Goal: Transaction & Acquisition: Book appointment/travel/reservation

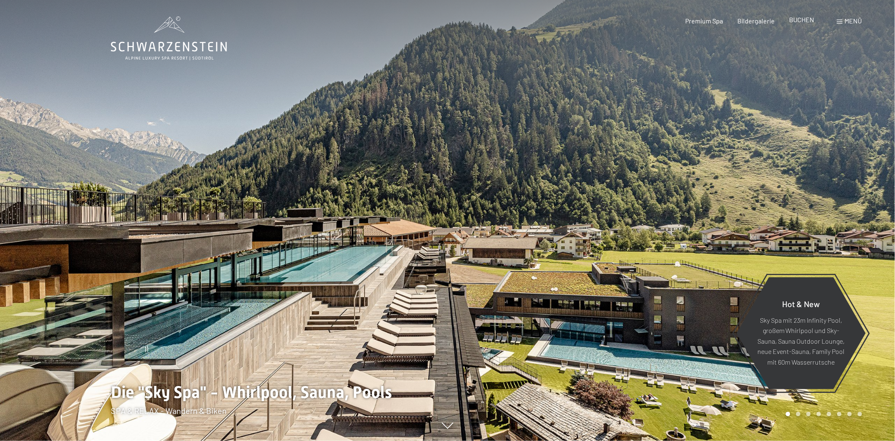
click at [798, 23] on span "BUCHEN" at bounding box center [801, 20] width 25 height 8
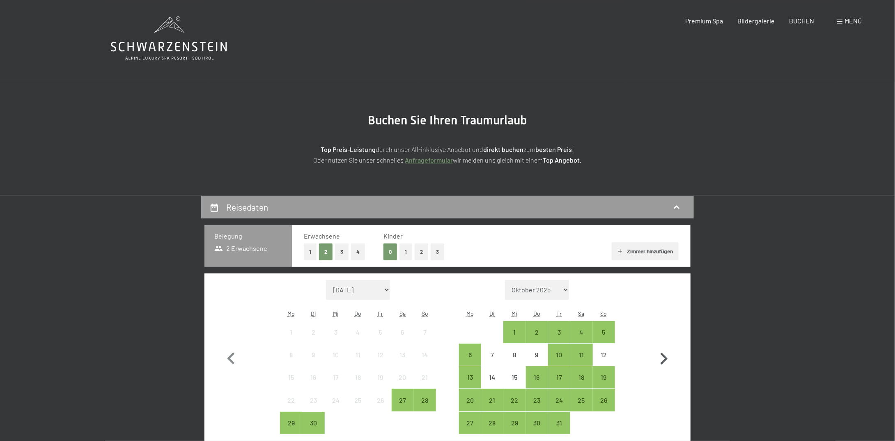
click at [663, 358] on icon "button" at bounding box center [664, 359] width 24 height 24
select select "2025-10-01"
select select "2025-11-01"
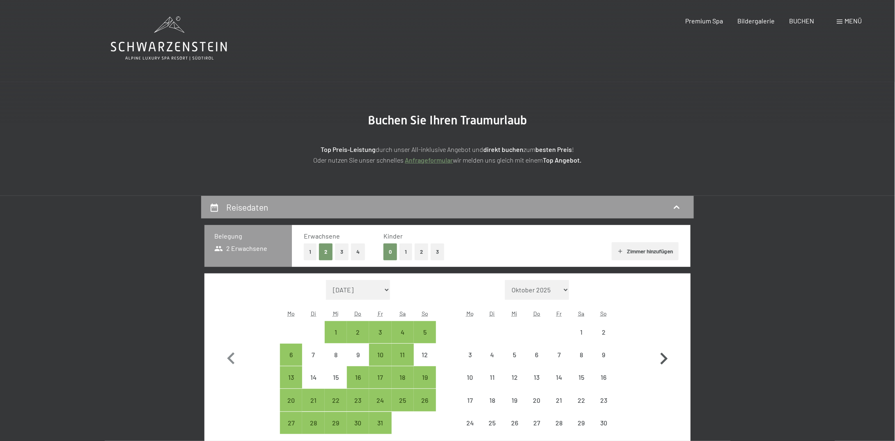
click at [663, 358] on icon "button" at bounding box center [664, 359] width 24 height 24
select select "2025-11-01"
select select "2025-12-01"
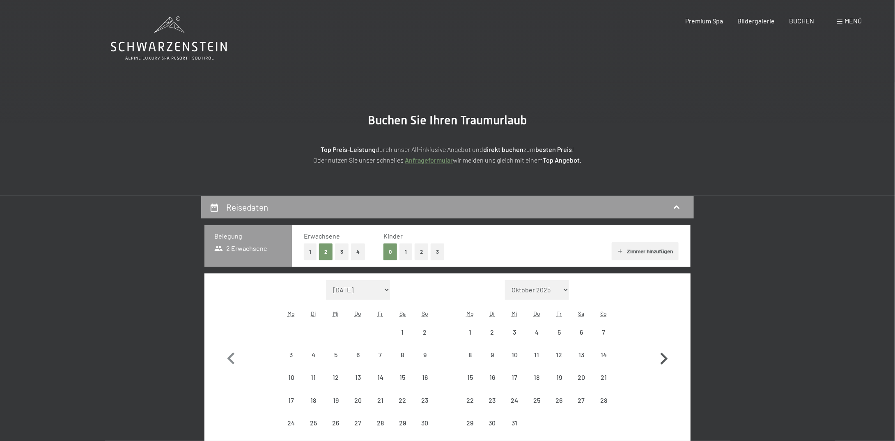
select select "2025-11-01"
select select "2025-12-01"
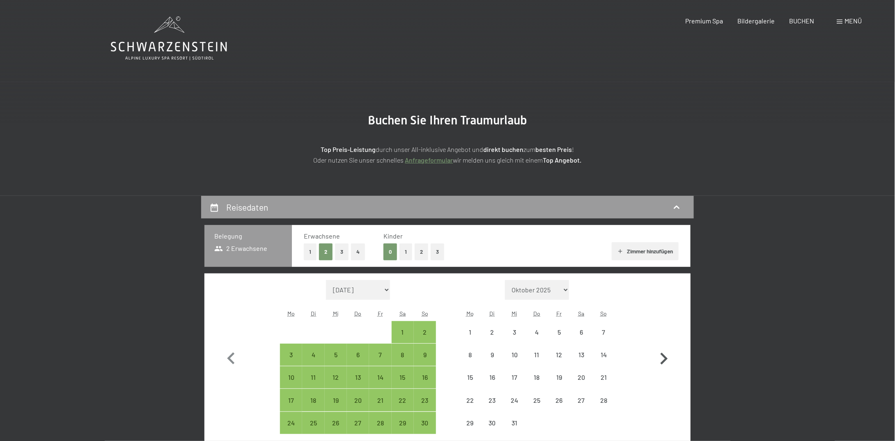
select select "2025-11-01"
select select "2025-12-01"
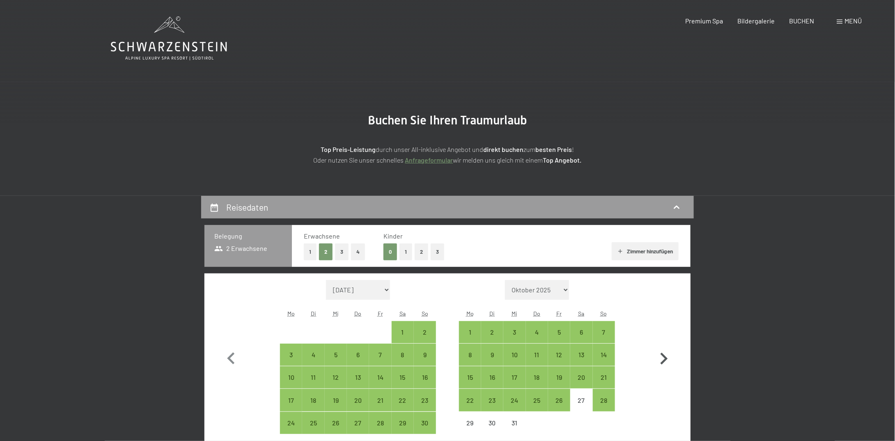
click at [662, 357] on icon "button" at bounding box center [664, 359] width 24 height 24
select select "2025-12-01"
select select "2026-01-01"
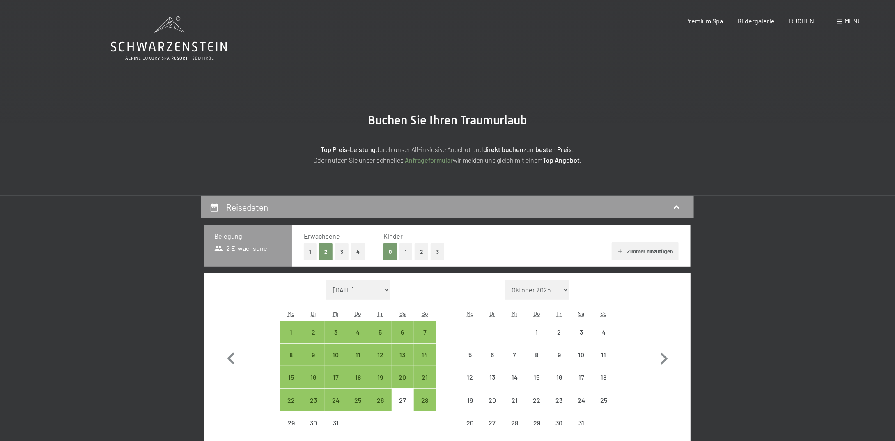
select select "2025-12-01"
select select "2026-01-01"
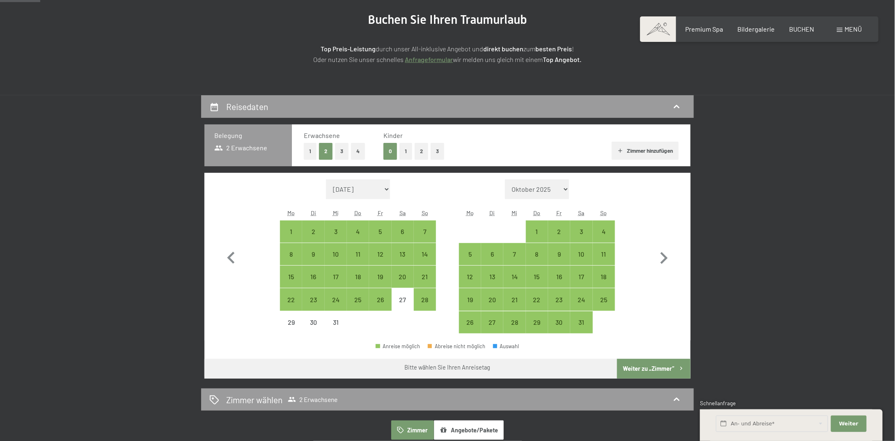
scroll to position [123, 0]
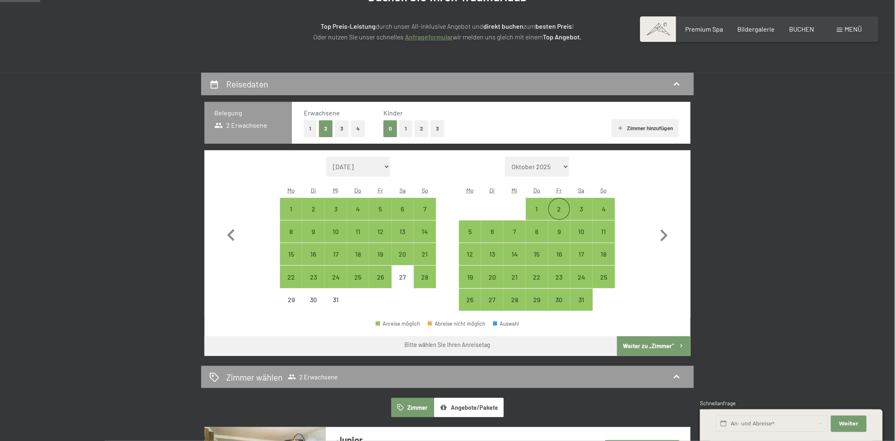
click at [554, 209] on div "2" at bounding box center [559, 216] width 21 height 21
select select "2025-12-01"
select select "2026-01-01"
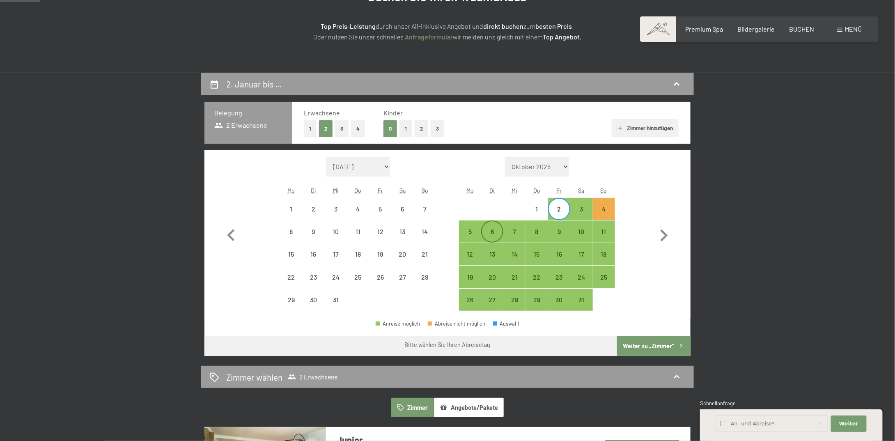
click at [494, 234] on div "6" at bounding box center [492, 238] width 21 height 21
select select "2025-12-01"
select select "2026-01-01"
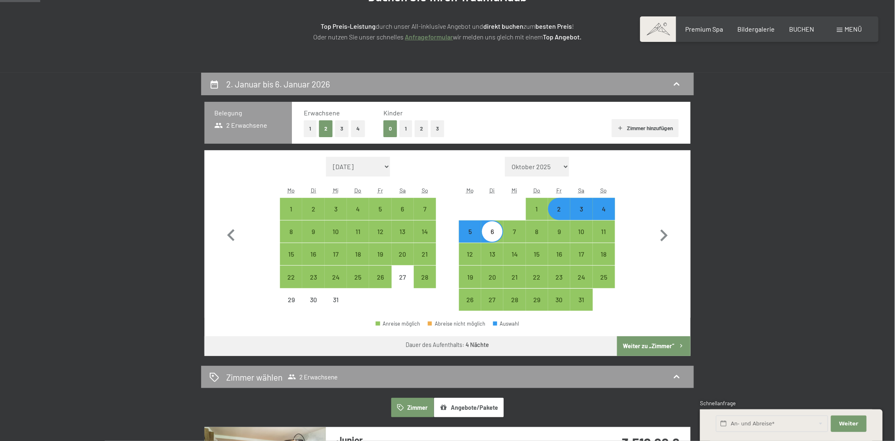
click at [639, 345] on button "Weiter zu „Zimmer“" at bounding box center [653, 346] width 73 height 20
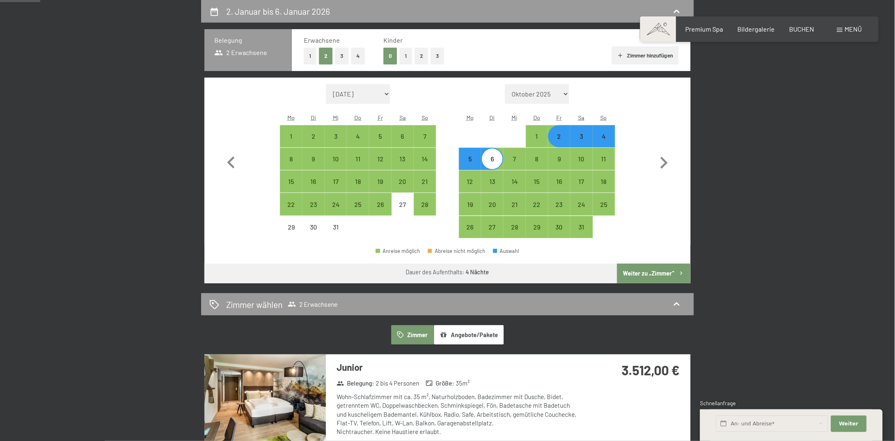
select select "2025-12-01"
select select "2026-01-01"
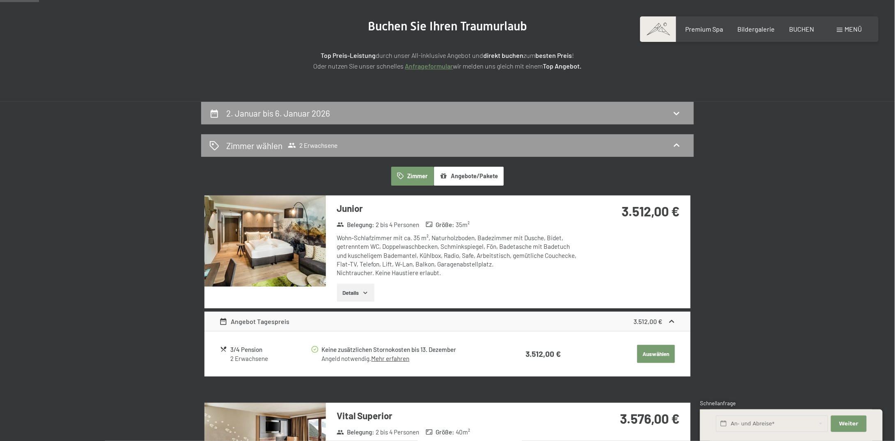
scroll to position [81, 0]
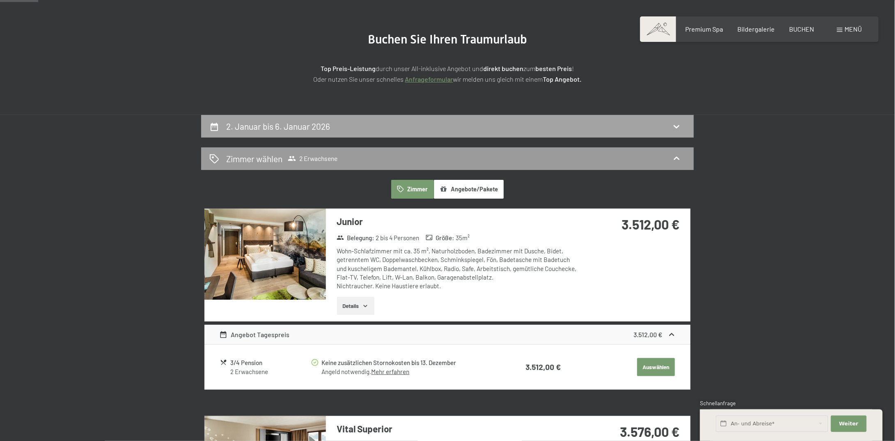
click at [680, 123] on icon at bounding box center [676, 126] width 10 height 10
select select "2025-12-01"
select select "2026-01-01"
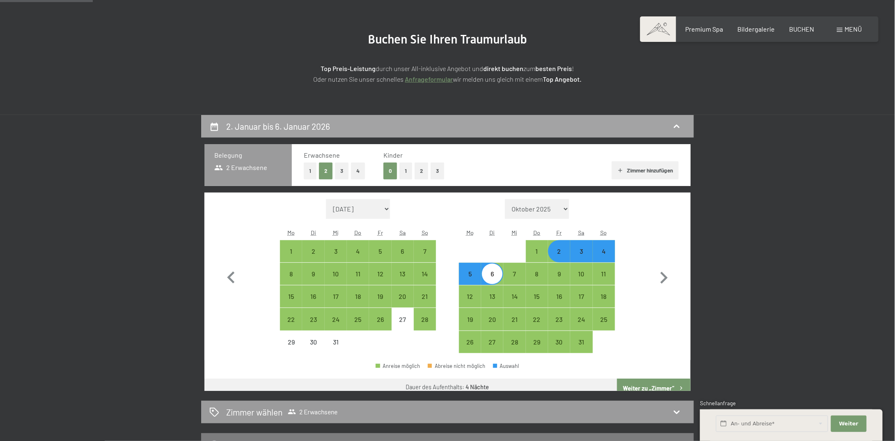
scroll to position [196, 0]
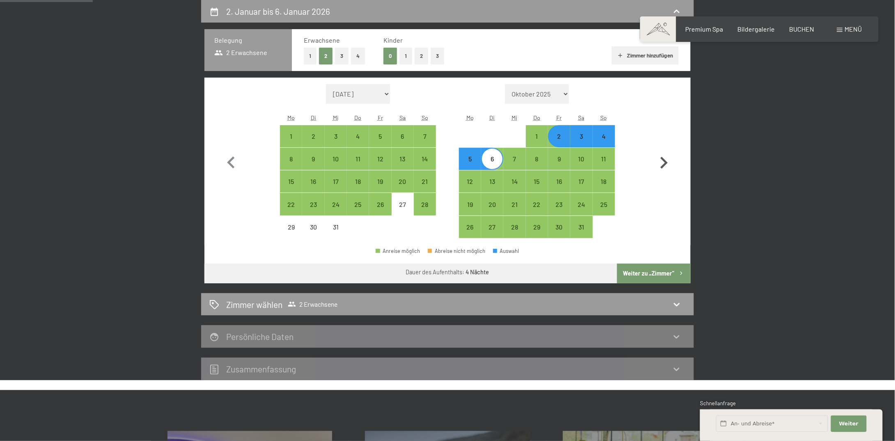
click at [666, 165] on icon "button" at bounding box center [664, 163] width 24 height 24
select select "2026-01-01"
select select "2026-02-01"
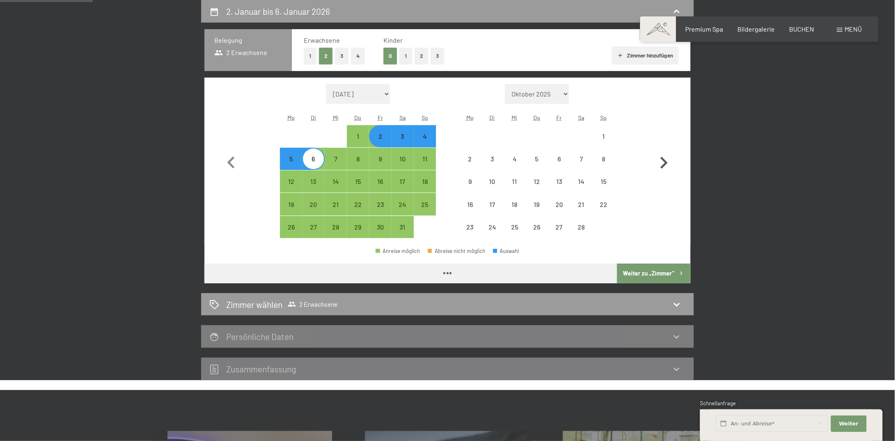
select select "2026-01-01"
select select "2026-02-01"
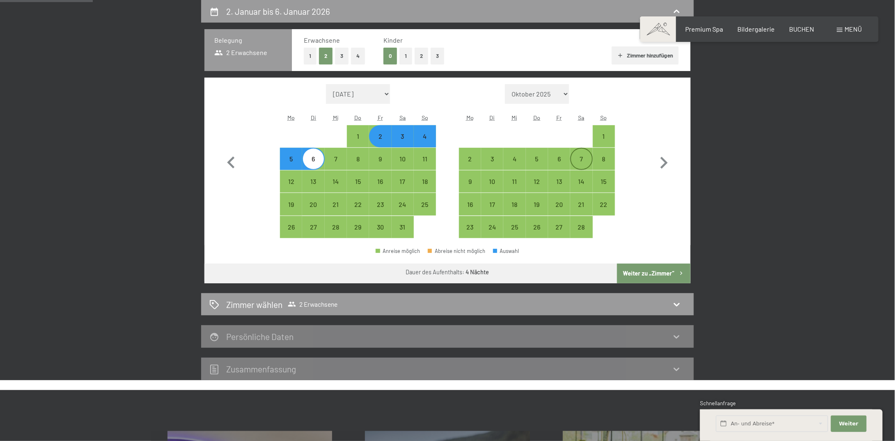
click at [586, 156] on div "7" at bounding box center [581, 166] width 21 height 21
select select "2026-01-01"
select select "2026-02-01"
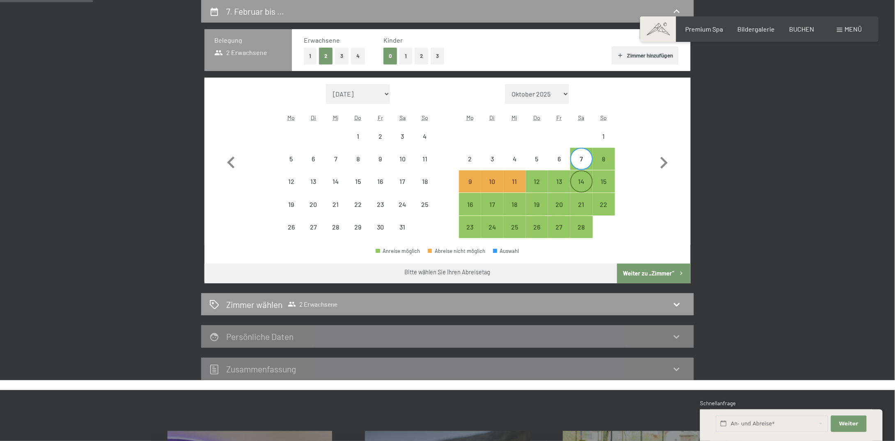
click at [585, 182] on div "14" at bounding box center [581, 188] width 21 height 21
select select "2026-01-01"
select select "2026-02-01"
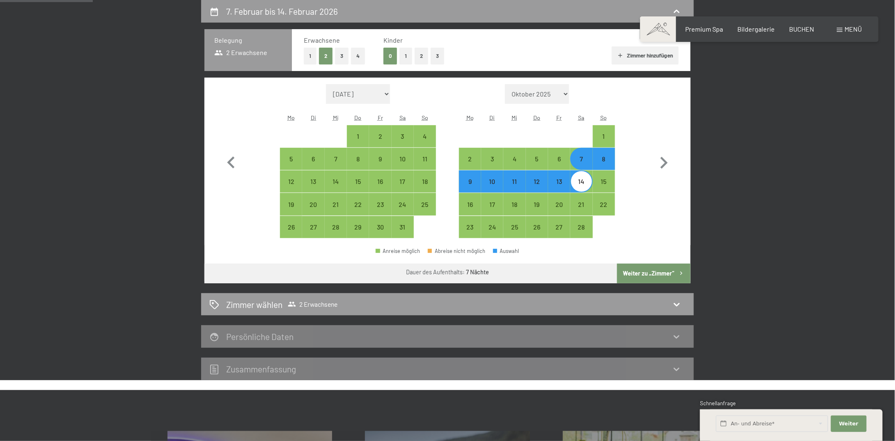
click at [633, 269] on button "Weiter zu „Zimmer“" at bounding box center [653, 273] width 73 height 20
select select "2026-01-01"
select select "2026-02-01"
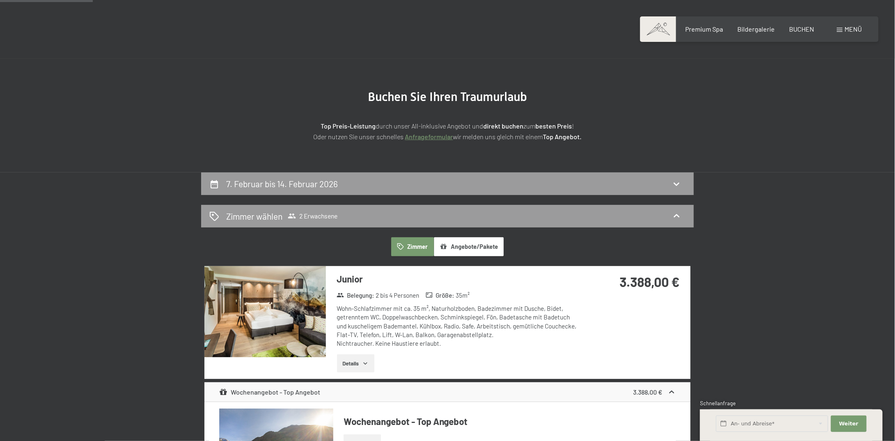
scroll to position [0, 0]
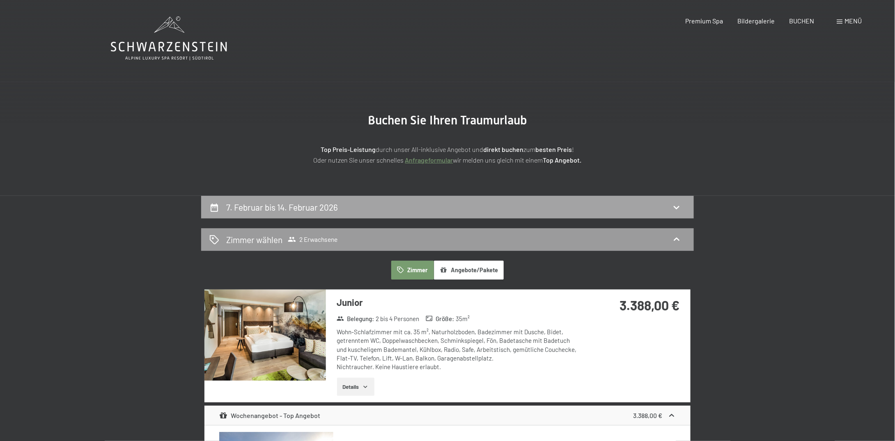
click at [676, 206] on icon at bounding box center [676, 207] width 10 height 10
select select "2026-01-01"
select select "2026-02-01"
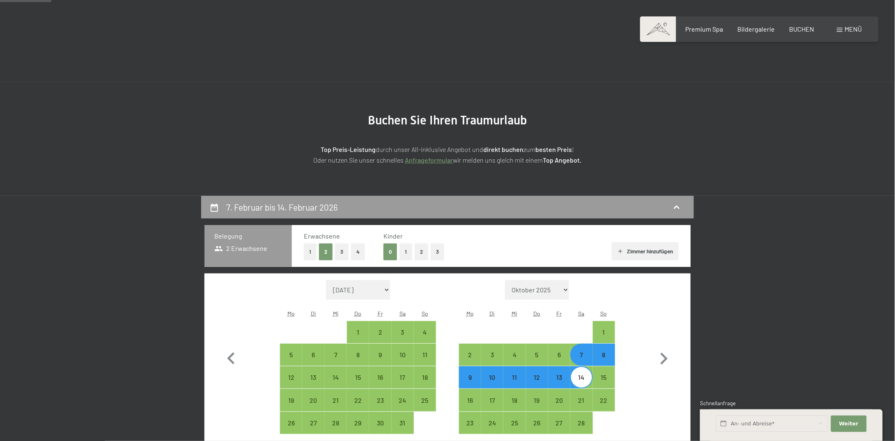
scroll to position [196, 0]
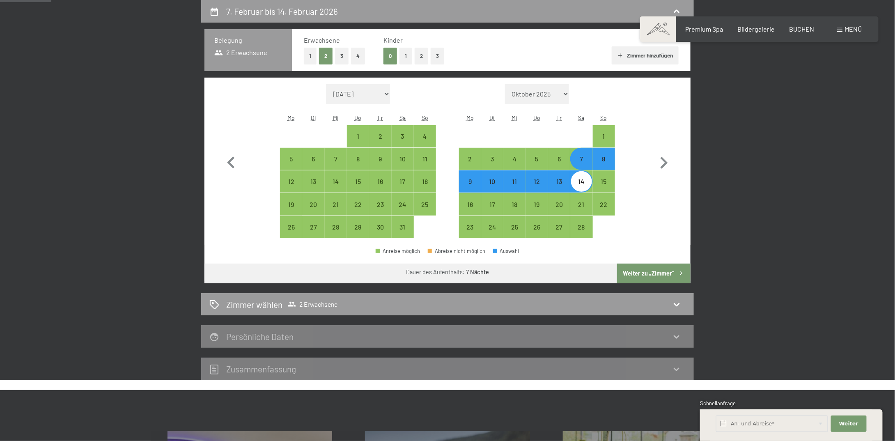
click at [588, 185] on div "14" at bounding box center [581, 188] width 21 height 21
select select "2026-01-01"
select select "2026-02-01"
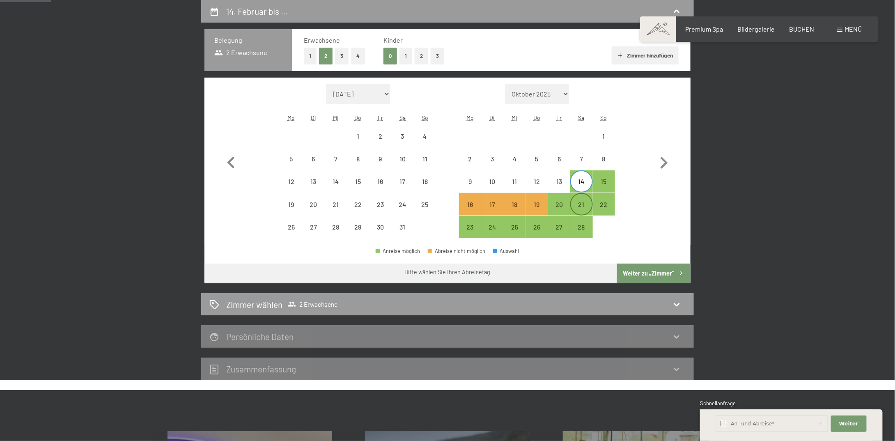
click at [582, 205] on div "21" at bounding box center [581, 211] width 21 height 21
select select "2026-01-01"
select select "2026-02-01"
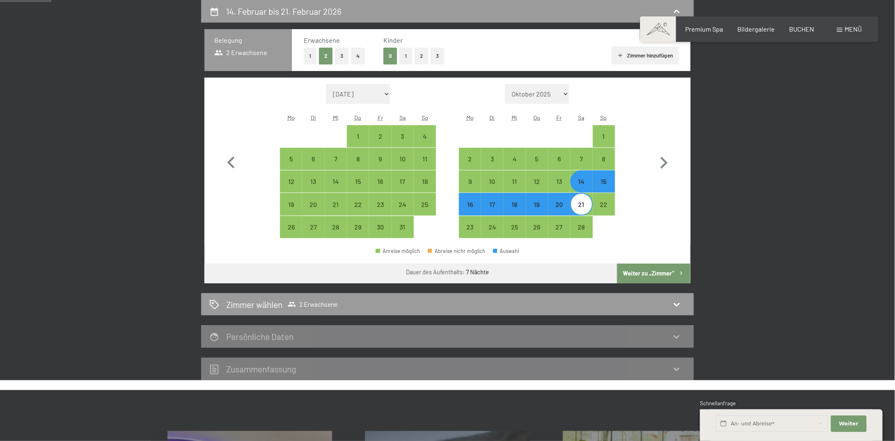
click at [639, 272] on button "Weiter zu „Zimmer“" at bounding box center [653, 273] width 73 height 20
select select "2026-01-01"
select select "2026-02-01"
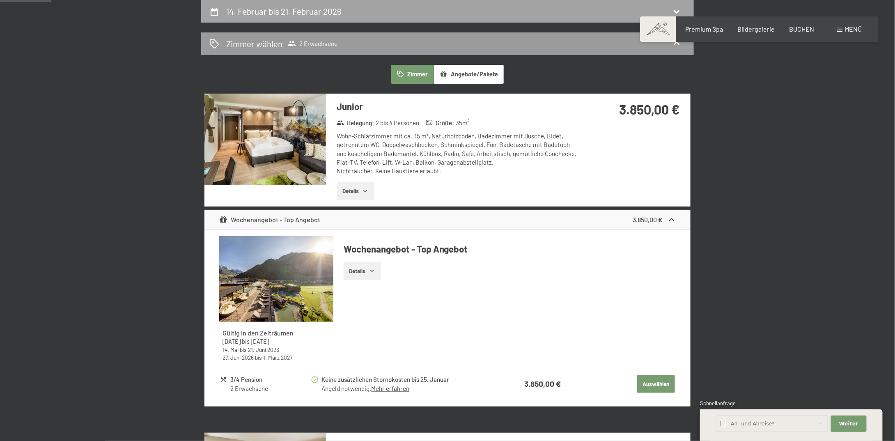
click at [318, 12] on h2 "14. Februar bis 21. Februar 2026" at bounding box center [284, 11] width 115 height 10
select select "2026-01-01"
select select "2026-02-01"
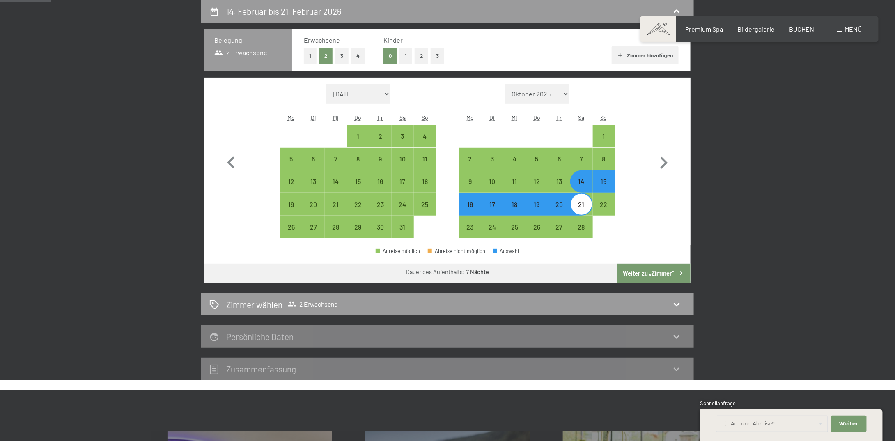
click at [583, 205] on div "21" at bounding box center [581, 211] width 21 height 21
select select "2026-01-01"
select select "2026-02-01"
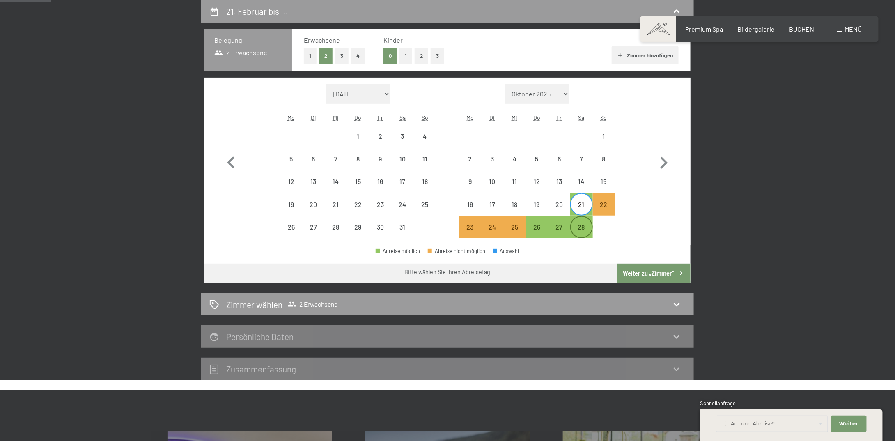
click at [585, 228] on div "28" at bounding box center [581, 234] width 21 height 21
select select "2026-01-01"
select select "2026-02-01"
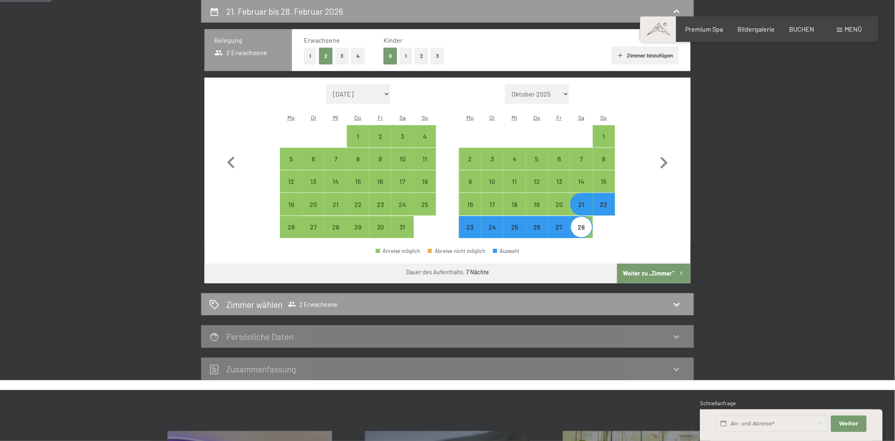
click at [642, 273] on button "Weiter zu „Zimmer“" at bounding box center [653, 273] width 73 height 20
select select "2026-01-01"
select select "2026-02-01"
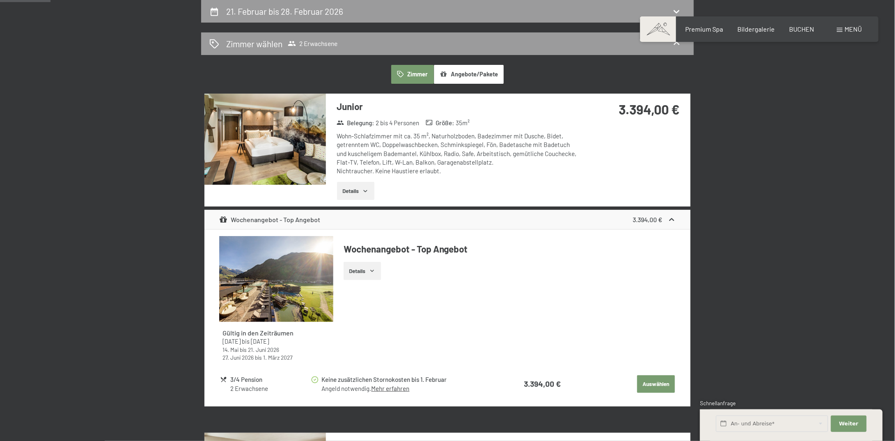
scroll to position [114, 0]
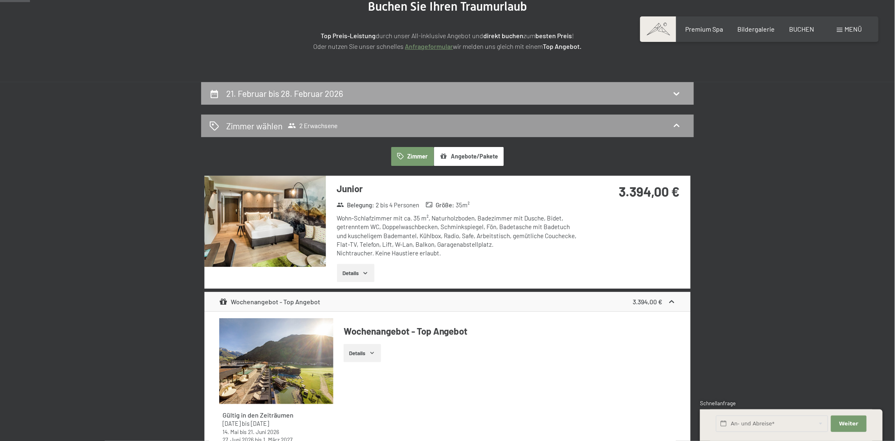
click at [369, 94] on div "21. Februar bis 28. Februar 2026" at bounding box center [447, 93] width 476 height 12
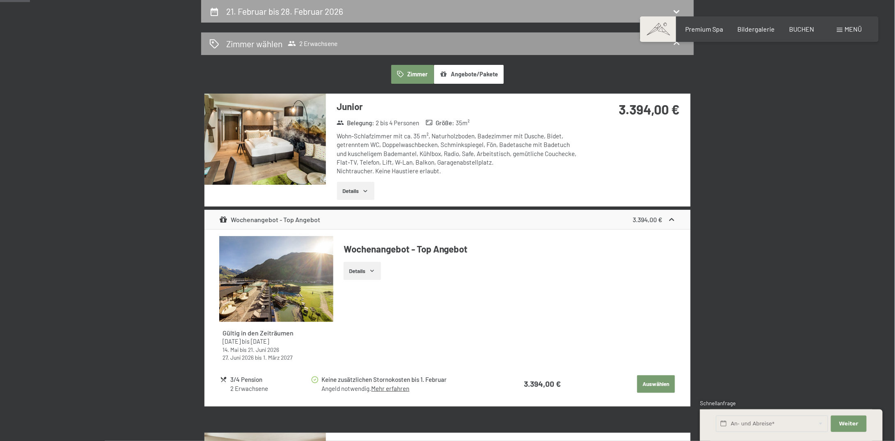
select select "2026-01-01"
select select "2026-02-01"
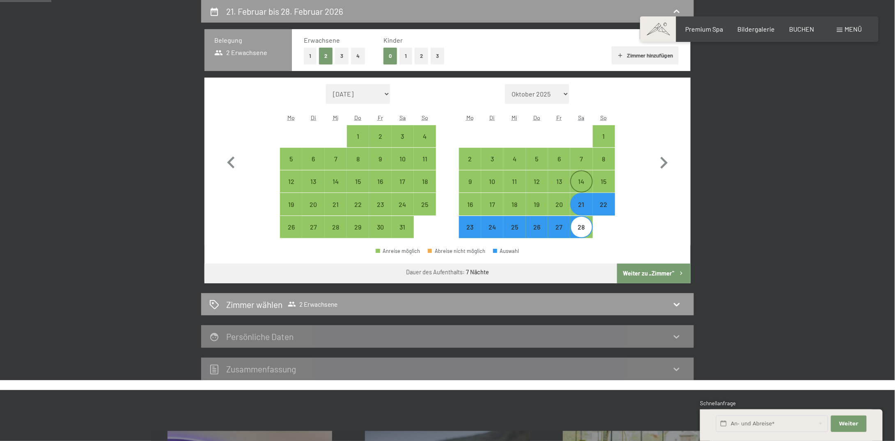
click at [579, 185] on div "14" at bounding box center [581, 188] width 21 height 21
select select "2026-01-01"
select select "2026-02-01"
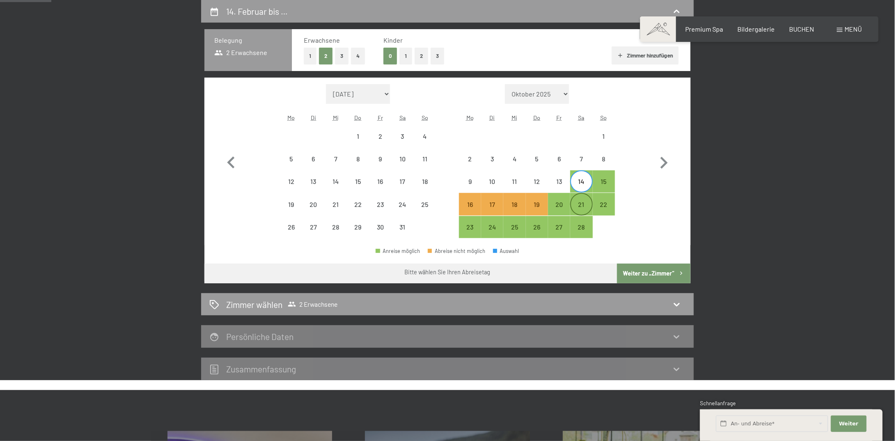
click at [583, 202] on div "21" at bounding box center [581, 211] width 21 height 21
select select "2026-01-01"
select select "2026-02-01"
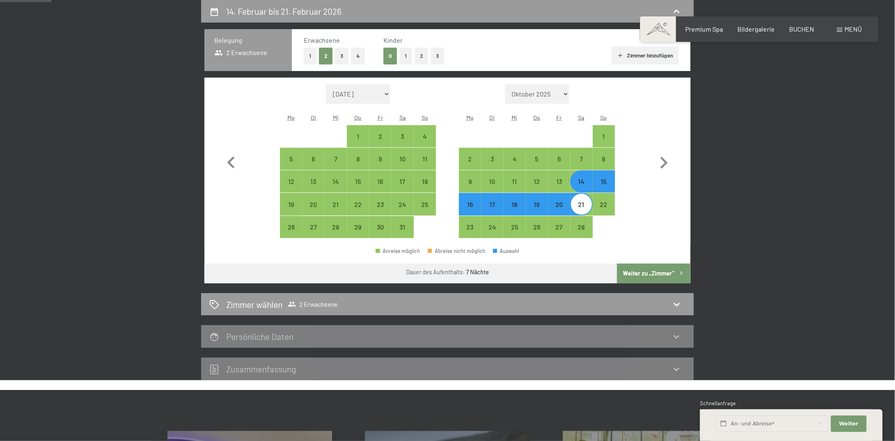
click at [635, 269] on button "Weiter zu „Zimmer“" at bounding box center [653, 273] width 73 height 20
select select "2026-01-01"
select select "2026-02-01"
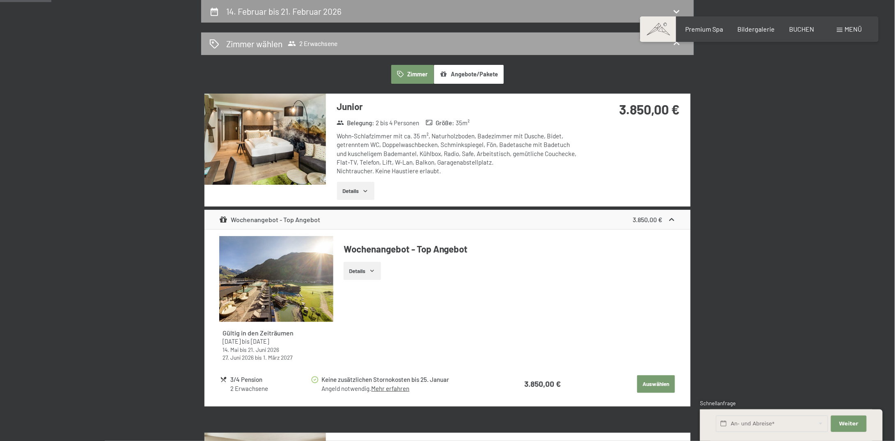
click at [341, 41] on div "Zimmer wählen 2 Erwachsene" at bounding box center [447, 44] width 476 height 12
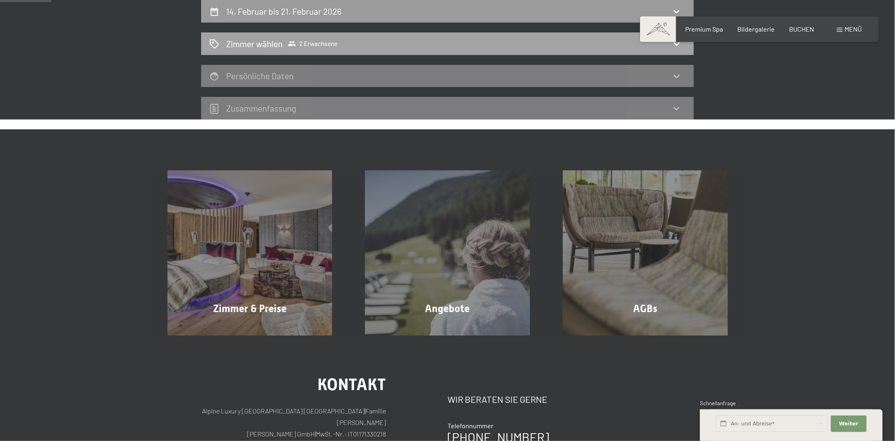
click at [675, 44] on icon at bounding box center [676, 44] width 10 height 10
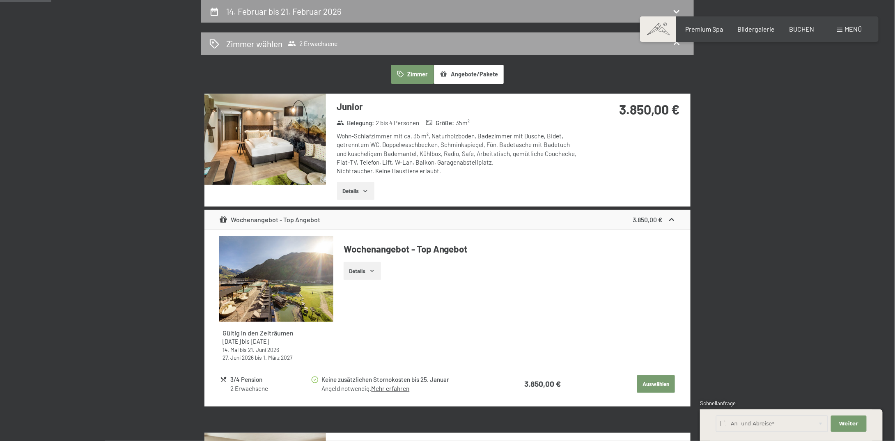
click at [256, 41] on h2 "Zimmer wählen" at bounding box center [255, 44] width 56 height 12
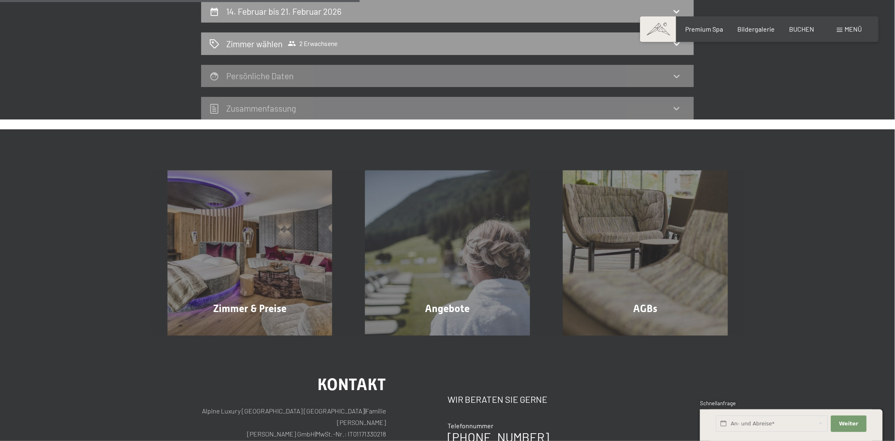
scroll to position [73, 0]
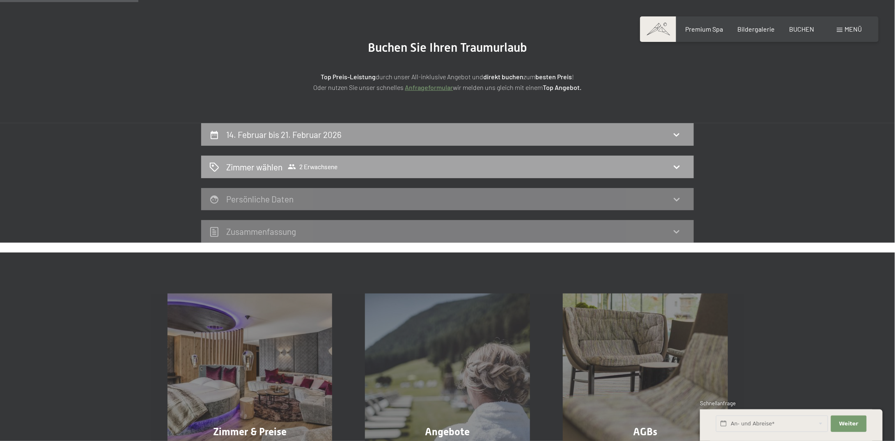
click at [677, 167] on icon at bounding box center [676, 166] width 6 height 3
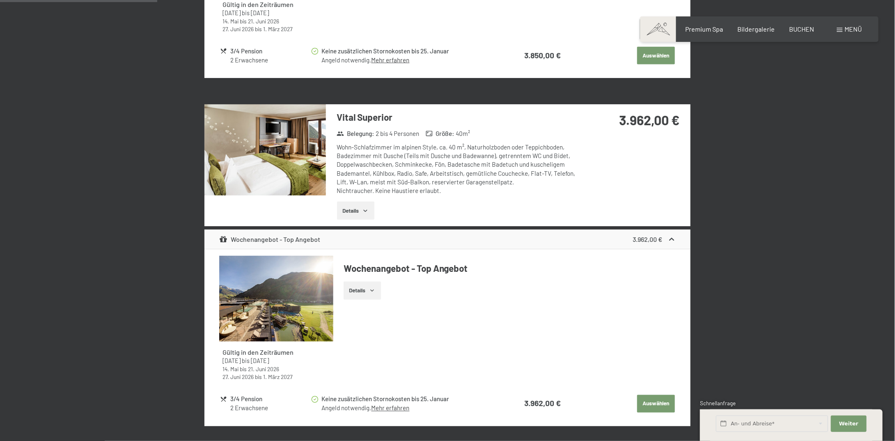
scroll to position [0, 0]
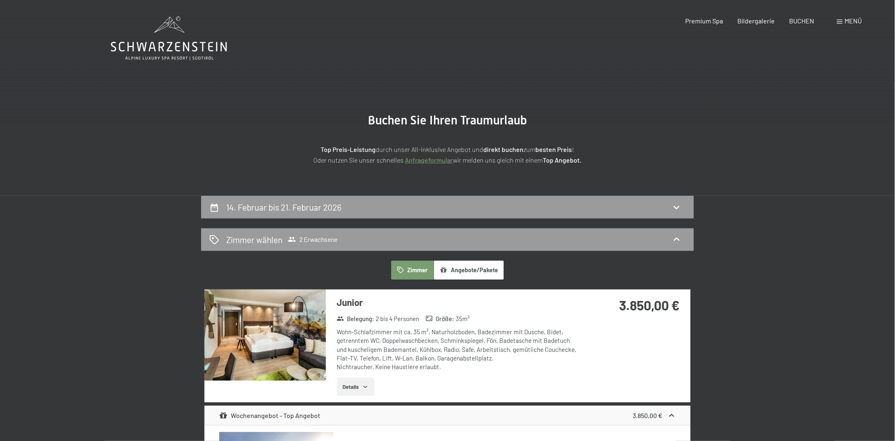
click at [678, 206] on icon at bounding box center [676, 207] width 6 height 3
select select "2026-01-01"
select select "2026-02-01"
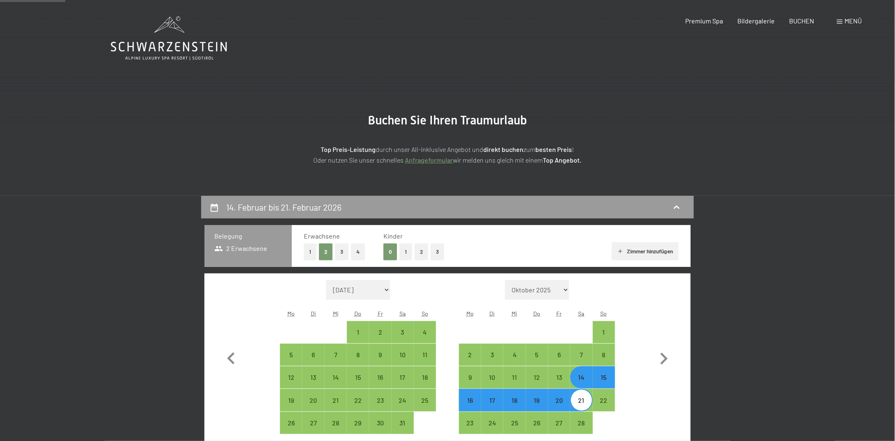
scroll to position [196, 0]
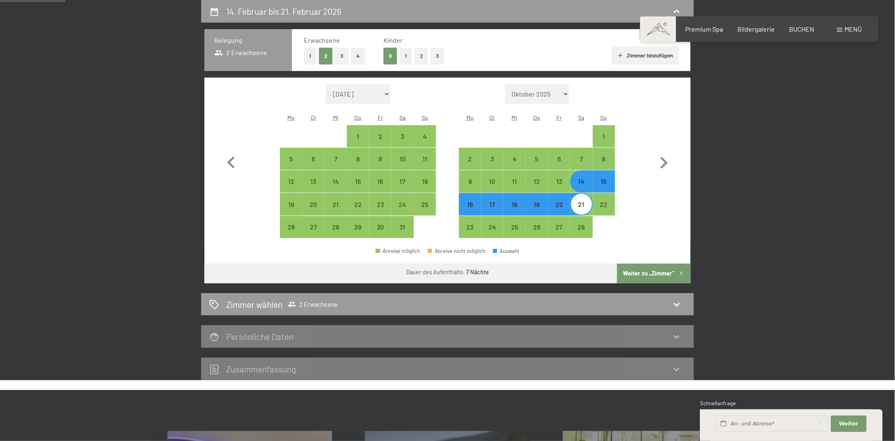
click at [407, 56] on button "1" at bounding box center [405, 56] width 13 height 17
select select "2026-01-01"
select select "2026-02-01"
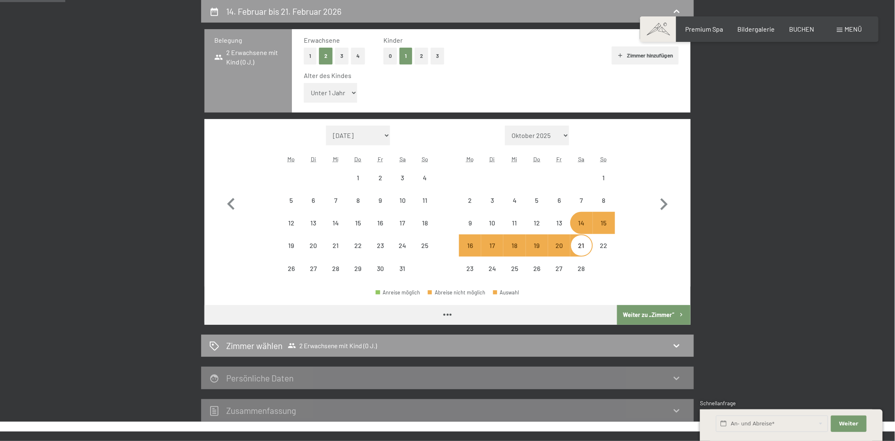
select select "2026-01-01"
select select "2026-02-01"
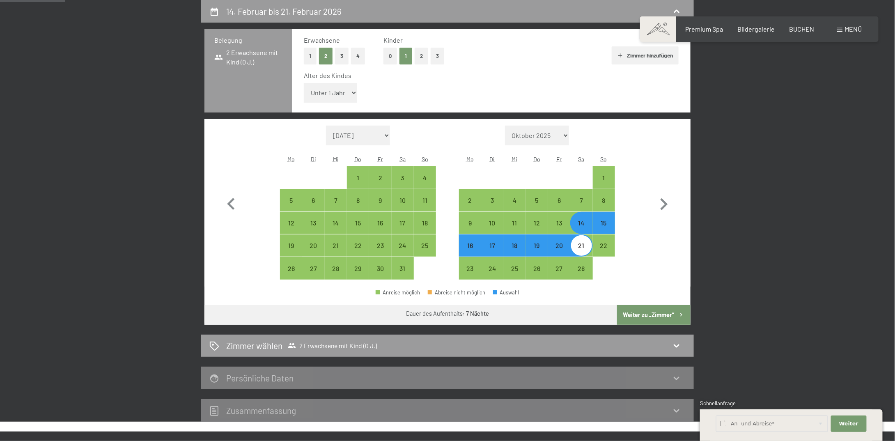
click at [628, 309] on button "Weiter zu „Zimmer“" at bounding box center [653, 315] width 73 height 20
select select "2026-01-01"
select select "2026-02-01"
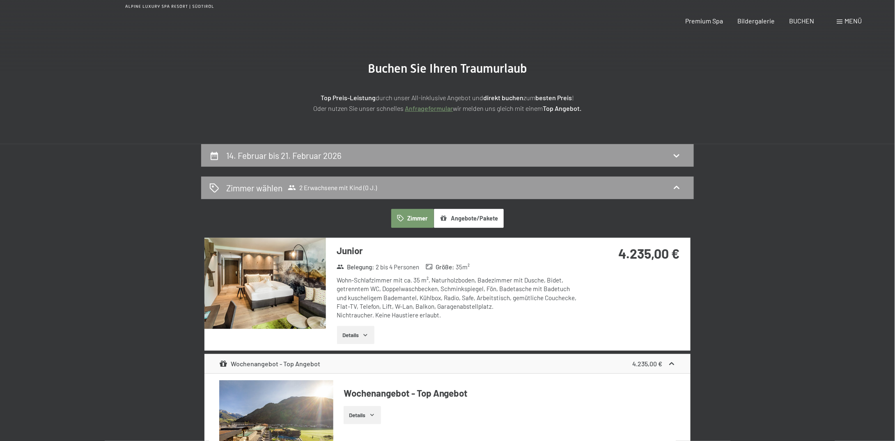
scroll to position [0, 0]
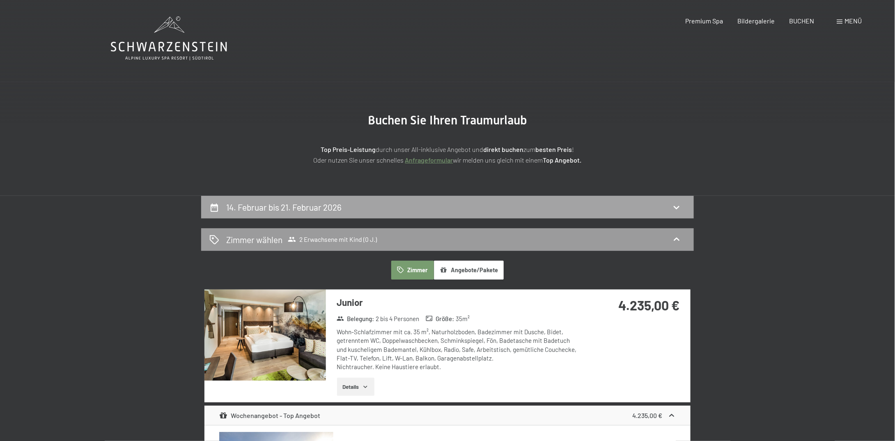
click at [301, 209] on h2 "14. Februar bis 21. Februar 2026" at bounding box center [284, 207] width 115 height 10
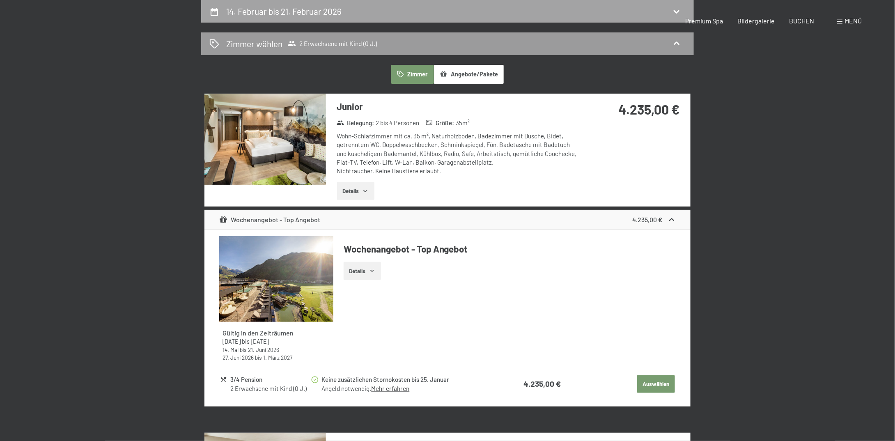
select select "2026-01-01"
select select "2026-02-01"
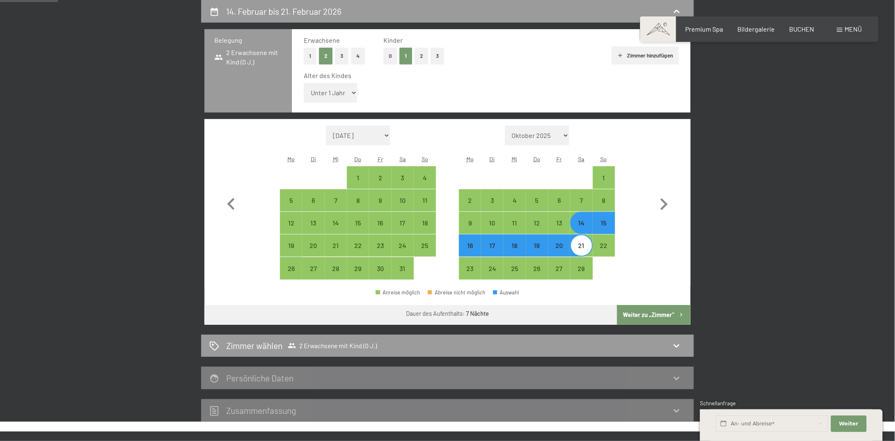
click at [440, 57] on button "3" at bounding box center [437, 56] width 14 height 17
select select "2026-01-01"
select select "2026-02-01"
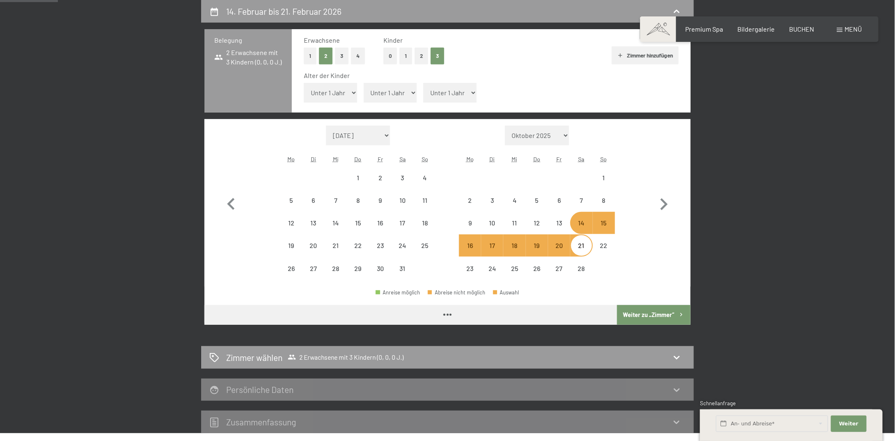
select select "2026-01-01"
select select "2026-02-01"
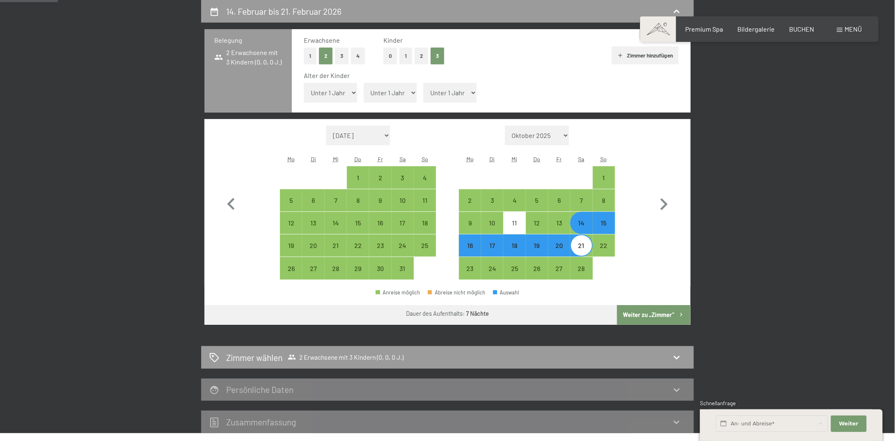
click at [654, 315] on button "Weiter zu „Zimmer“" at bounding box center [653, 315] width 73 height 20
select select "2026-01-01"
select select "2026-02-01"
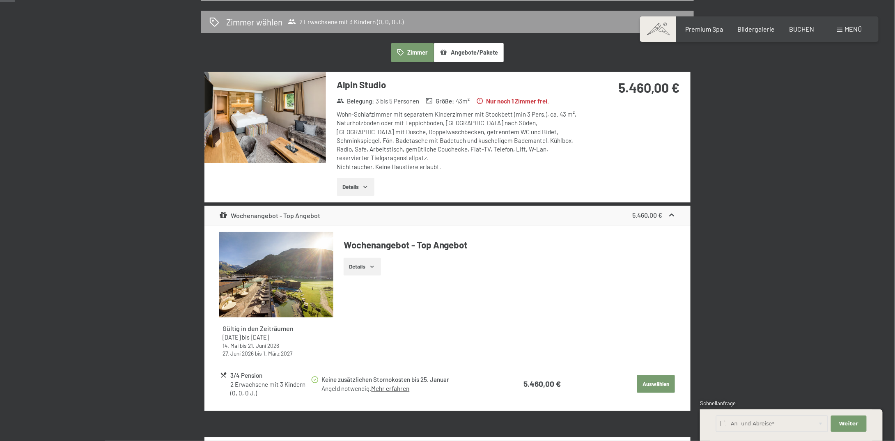
scroll to position [0, 0]
